Goal: Transaction & Acquisition: Purchase product/service

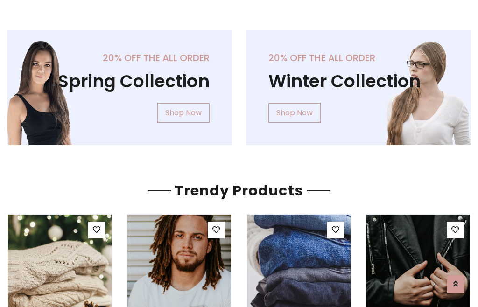
scroll to position [48, 0]
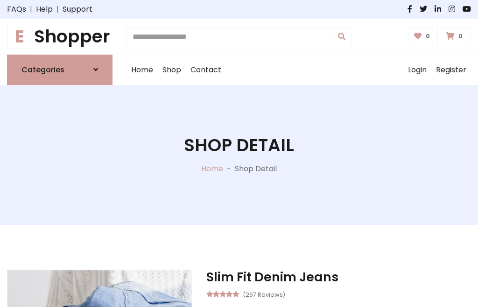
click at [60, 36] on h1 "E Shopper" at bounding box center [60, 36] width 106 height 21
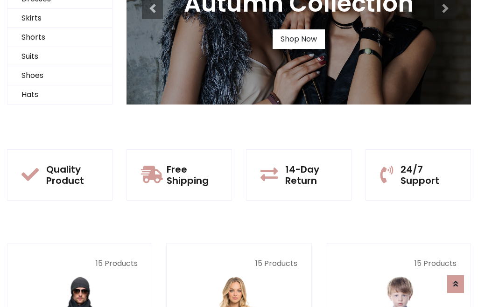
scroll to position [90, 0]
